Goal: Task Accomplishment & Management: Manage account settings

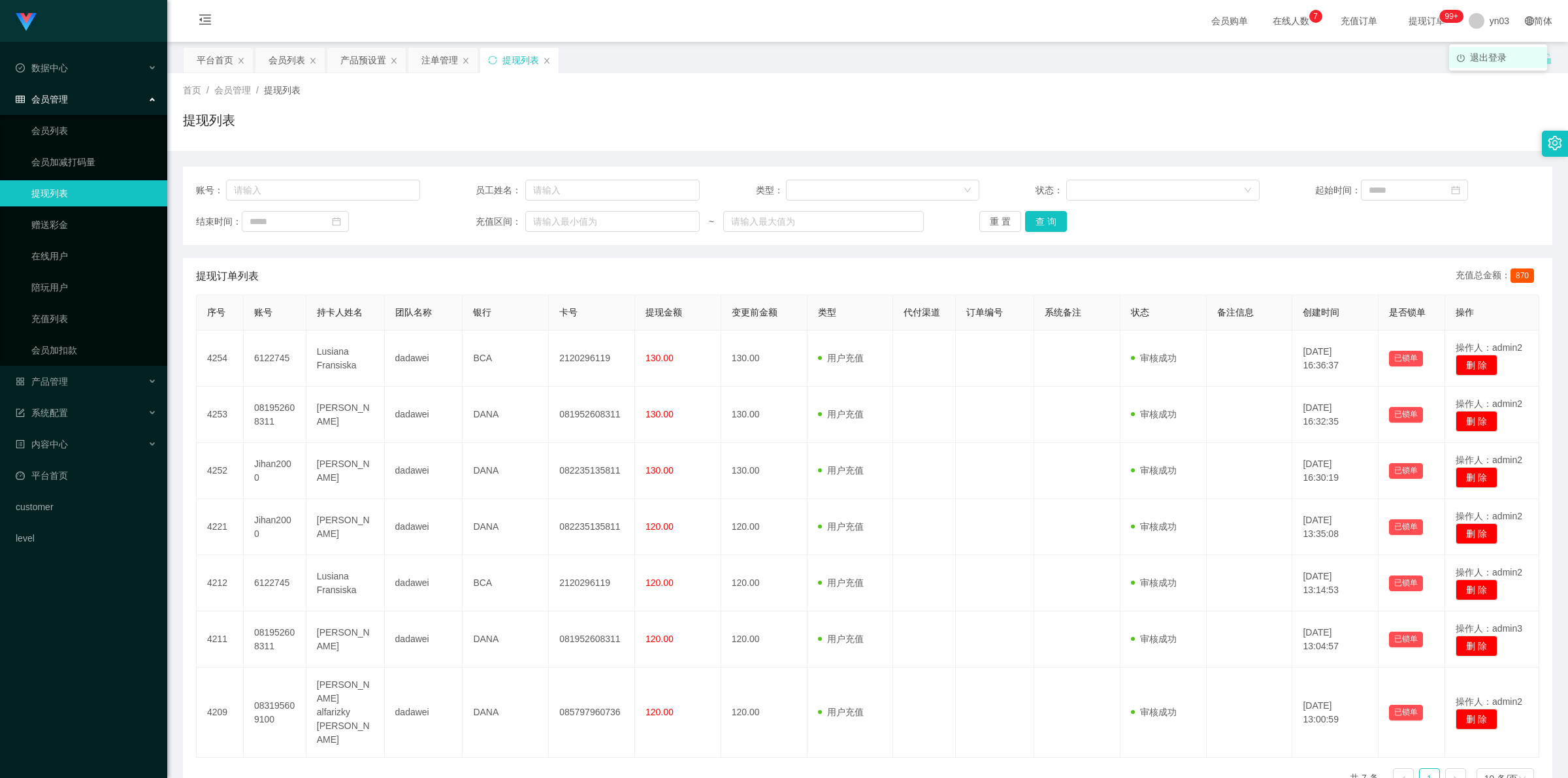
click at [413, 59] on span "退出登录" at bounding box center [1488, 57] width 37 height 11
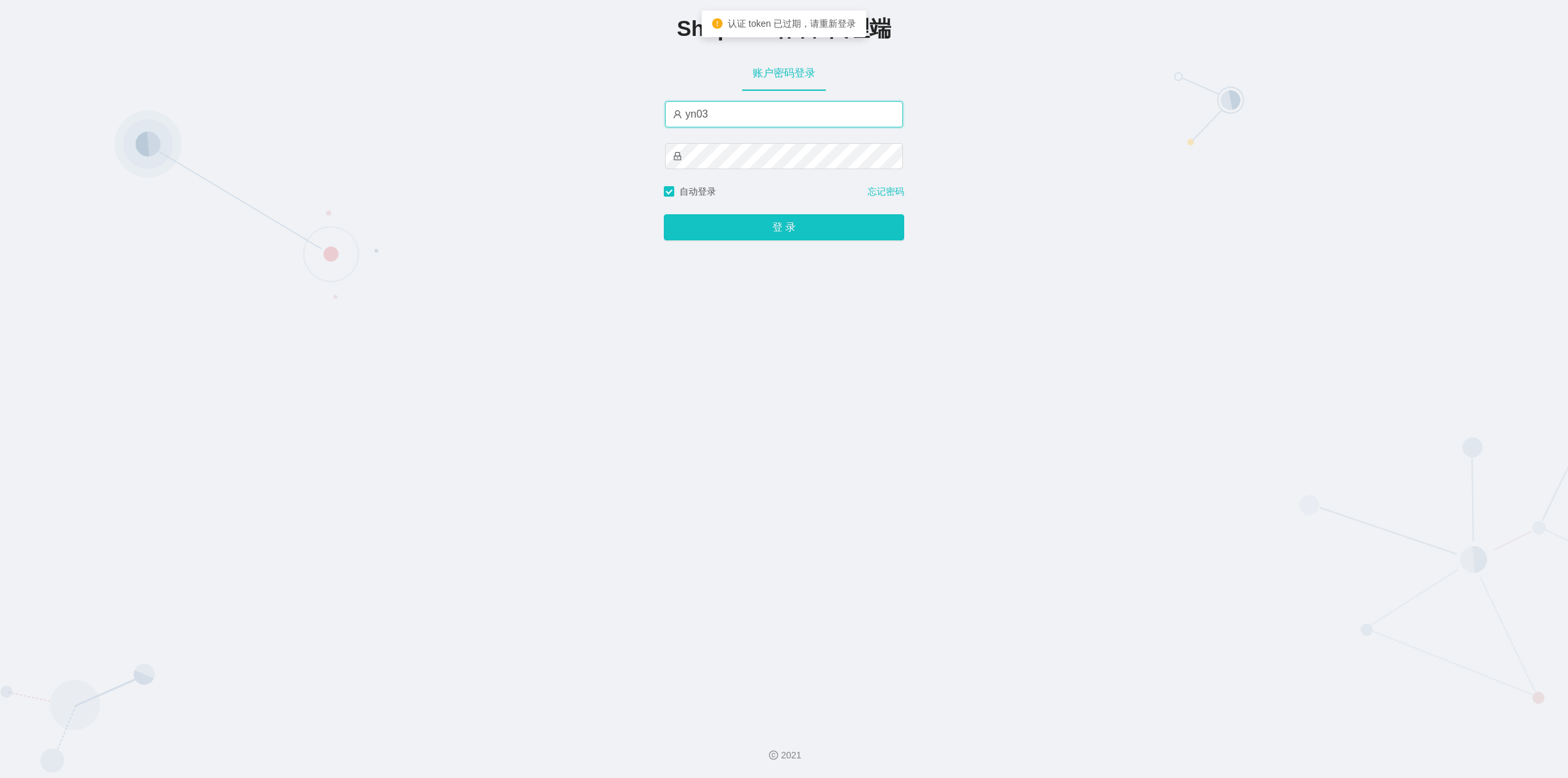
click at [413, 123] on input "yn03" at bounding box center [784, 114] width 238 height 26
type input "xjp803"
click at [413, 223] on button "登 录" at bounding box center [784, 227] width 240 height 26
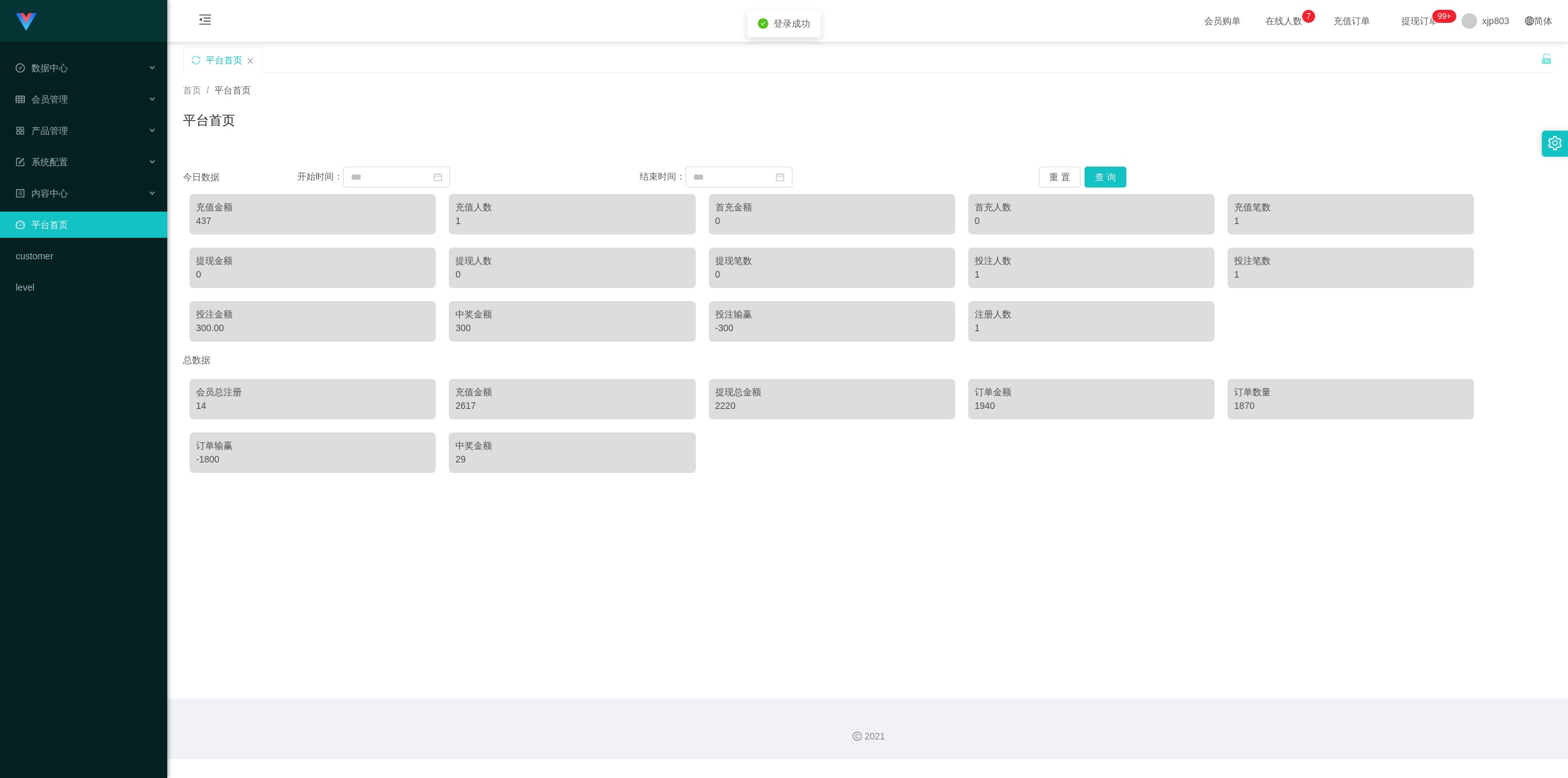
click at [198, 223] on div "437" at bounding box center [313, 221] width 234 height 14
copy div "437"
